Goal: Answer question/provide support: Share knowledge or assist other users

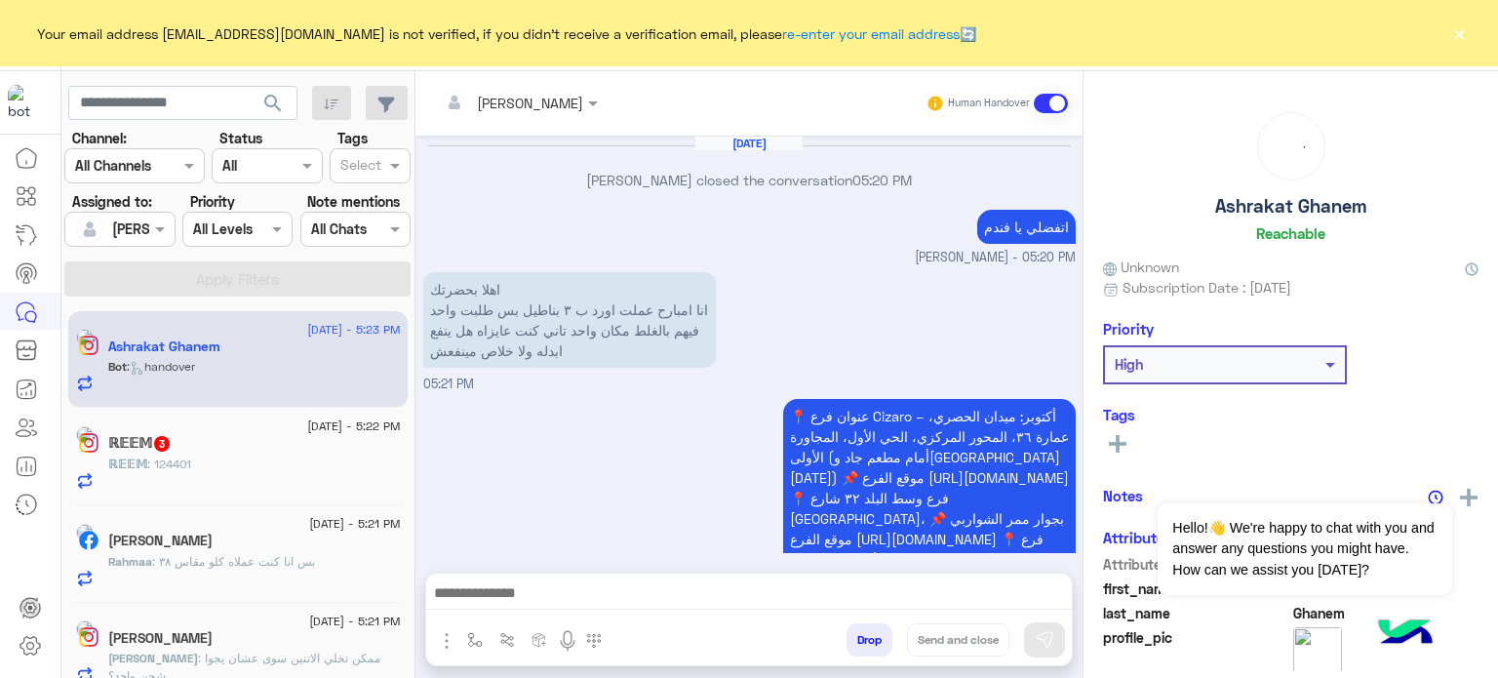
scroll to position [1155, 0]
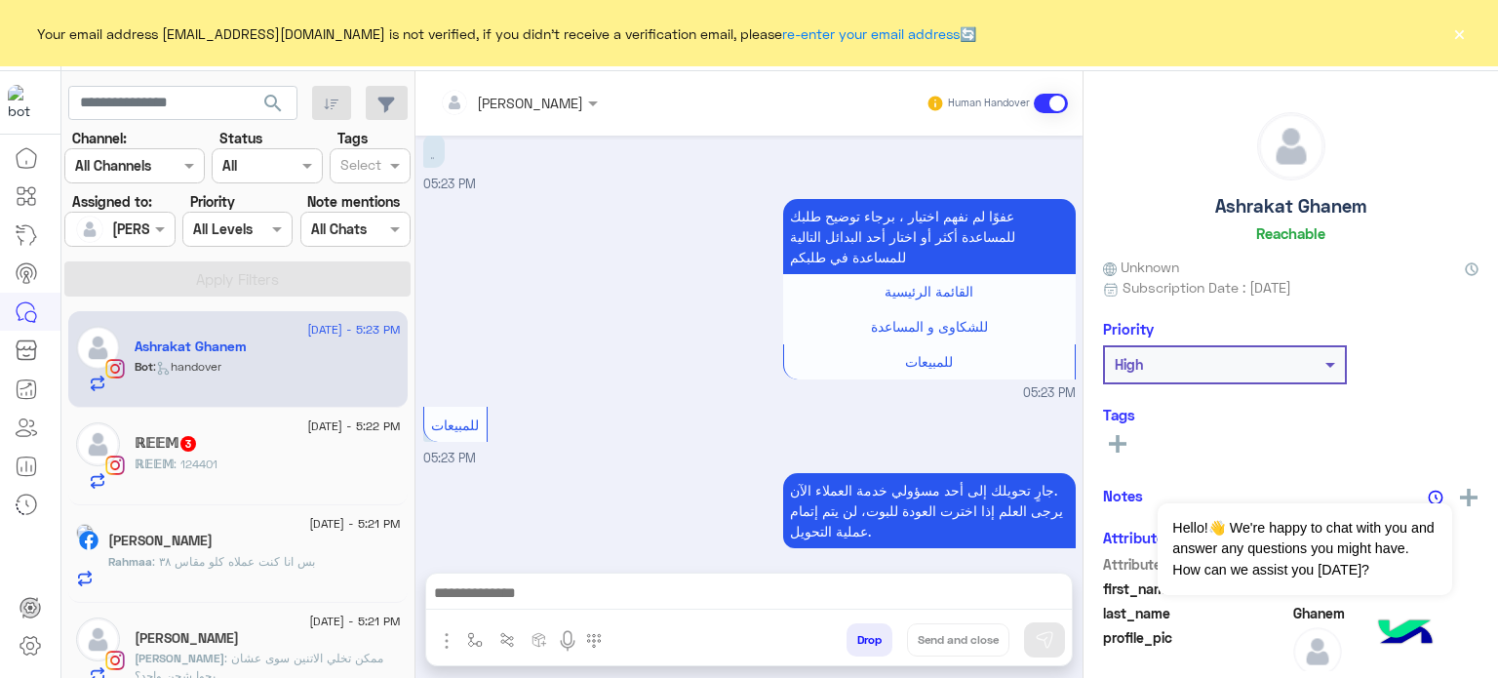
click at [1459, 30] on button "×" at bounding box center [1460, 33] width 20 height 20
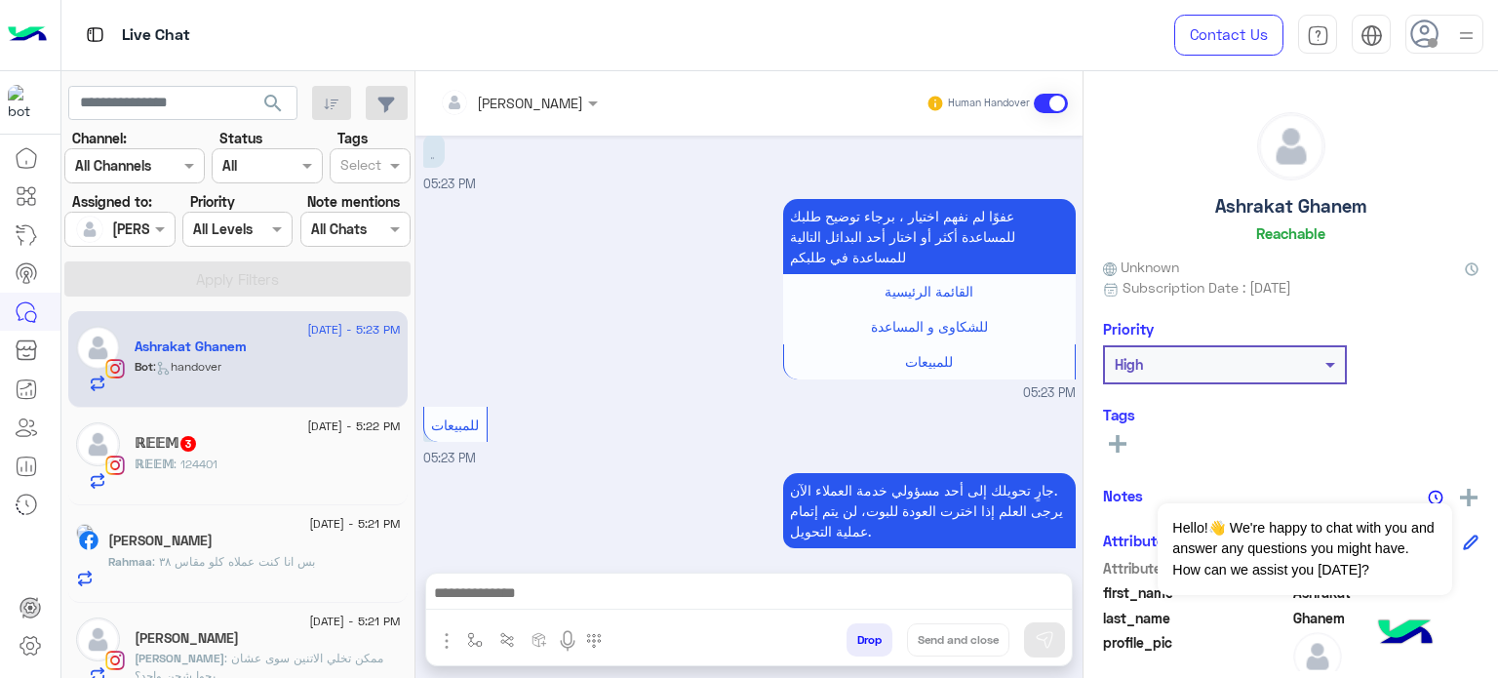
drag, startPoint x: 407, startPoint y: 319, endPoint x: 449, endPoint y: 298, distance: 47.1
click at [449, 298] on mat-drawer-container "search Channel: Channel All Channels Status Channel All Tags Select Assigned to…" at bounding box center [780, 378] width 1438 height 615
click at [484, 259] on div "عفوًا لم نفهم اختيار ، برجاء توضيح طلبك للمساعدة أكثر أو اختار [DATE] البدائل ا…" at bounding box center [749, 298] width 653 height 209
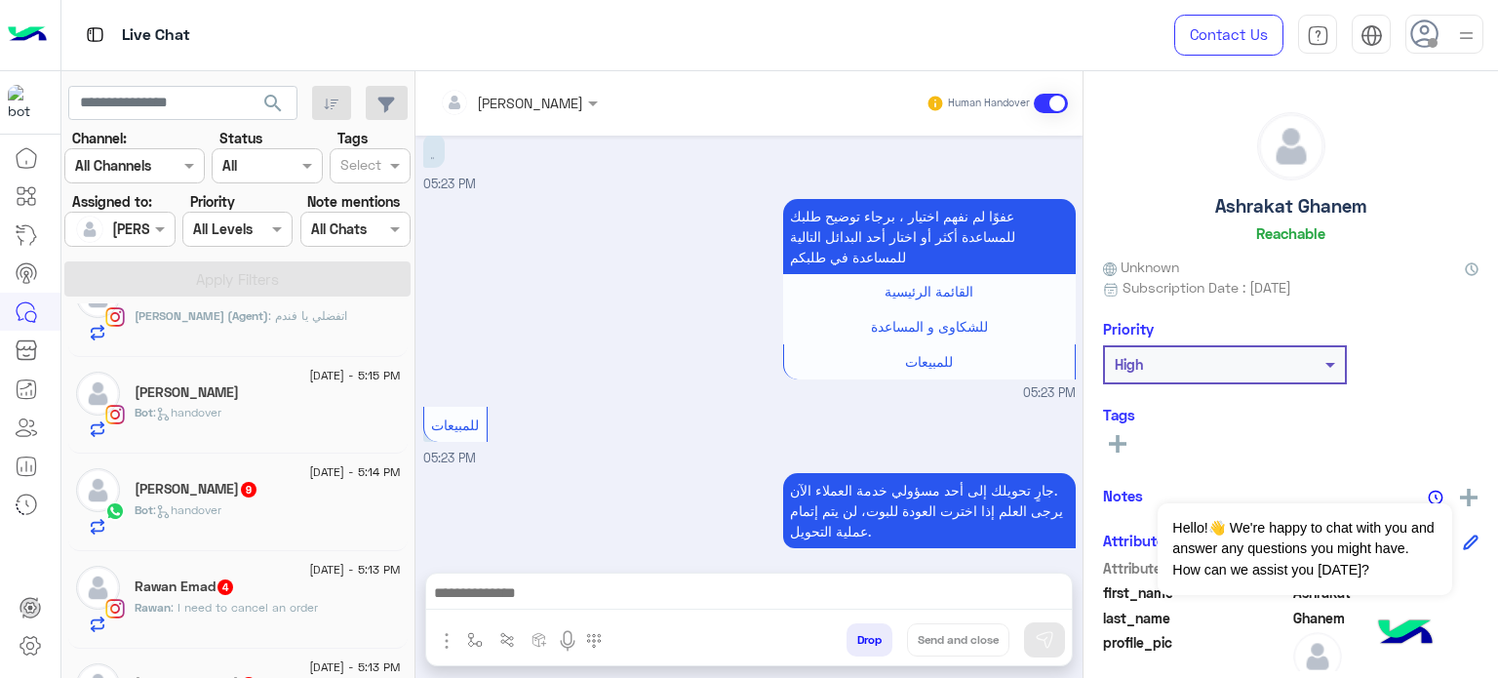
scroll to position [0, 0]
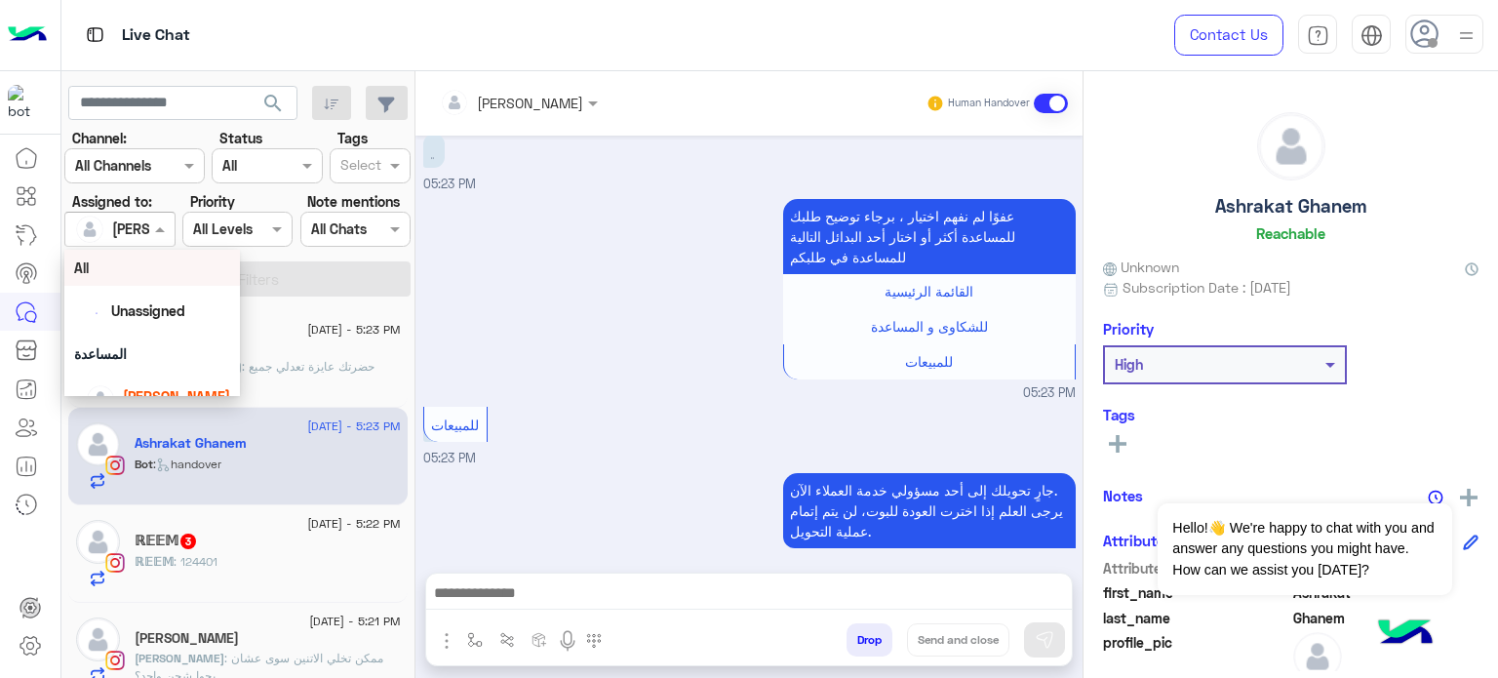
click at [130, 220] on div at bounding box center [119, 229] width 108 height 22
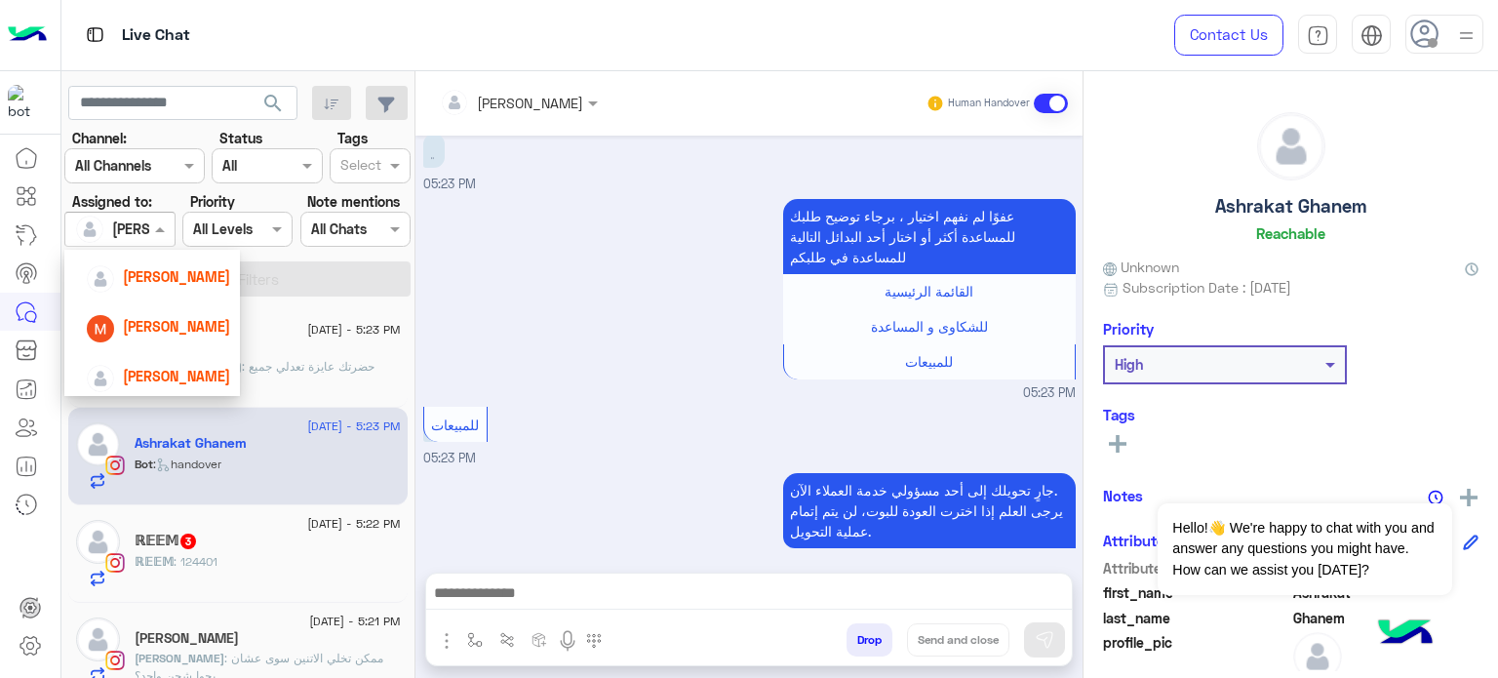
scroll to position [223, 0]
click at [176, 262] on div "[PERSON_NAME]" at bounding box center [176, 272] width 107 height 20
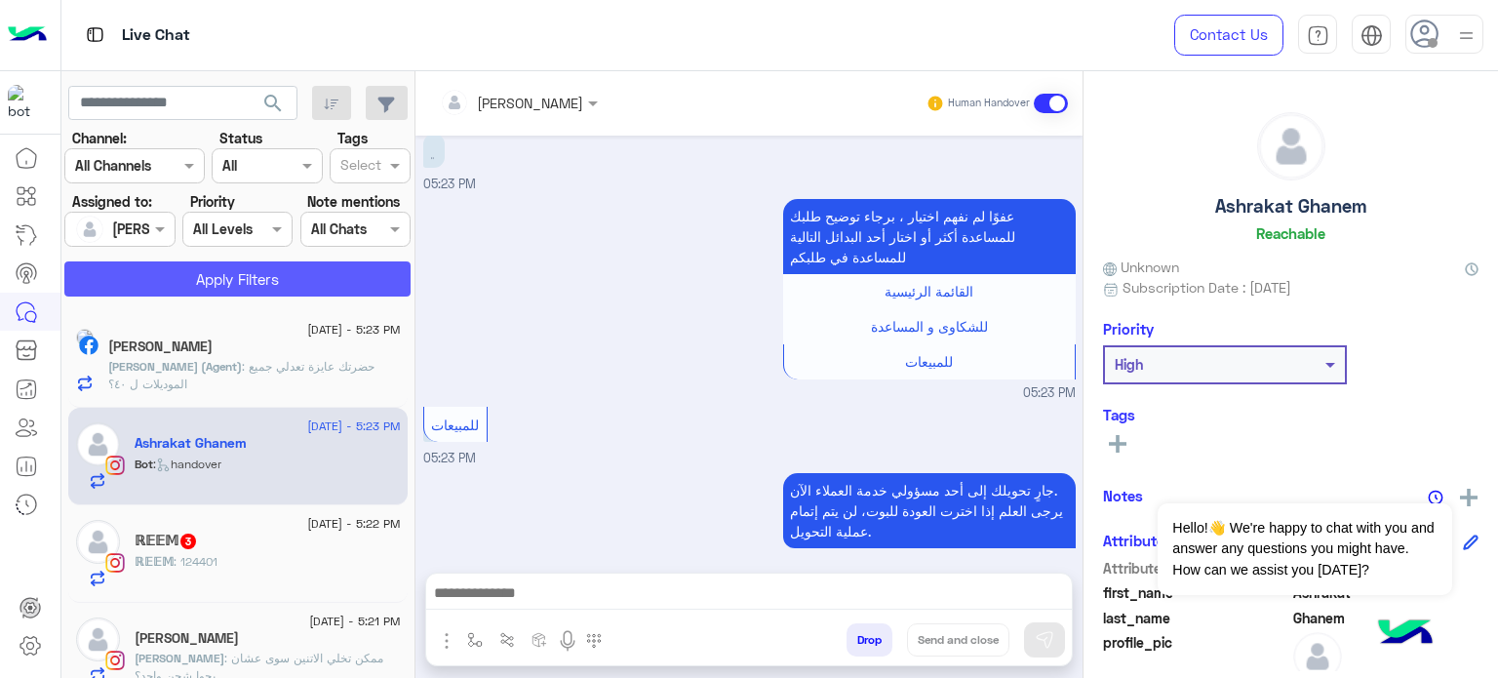
click at [254, 270] on button "Apply Filters" at bounding box center [237, 278] width 346 height 35
